Goal: Information Seeking & Learning: Learn about a topic

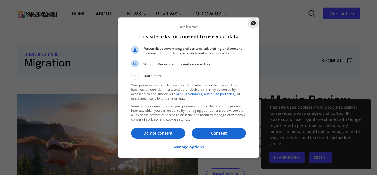
click at [256, 24] on div "Close" at bounding box center [253, 23] width 11 height 11
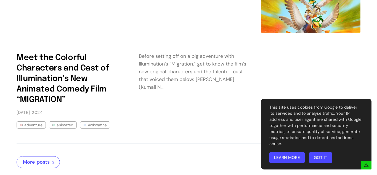
scroll to position [265, 0]
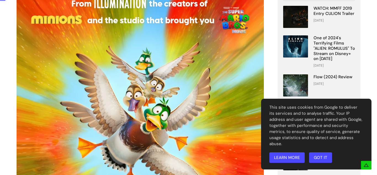
scroll to position [144, 0]
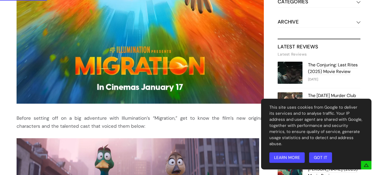
scroll to position [280, 0]
